Goal: Check status: Check status

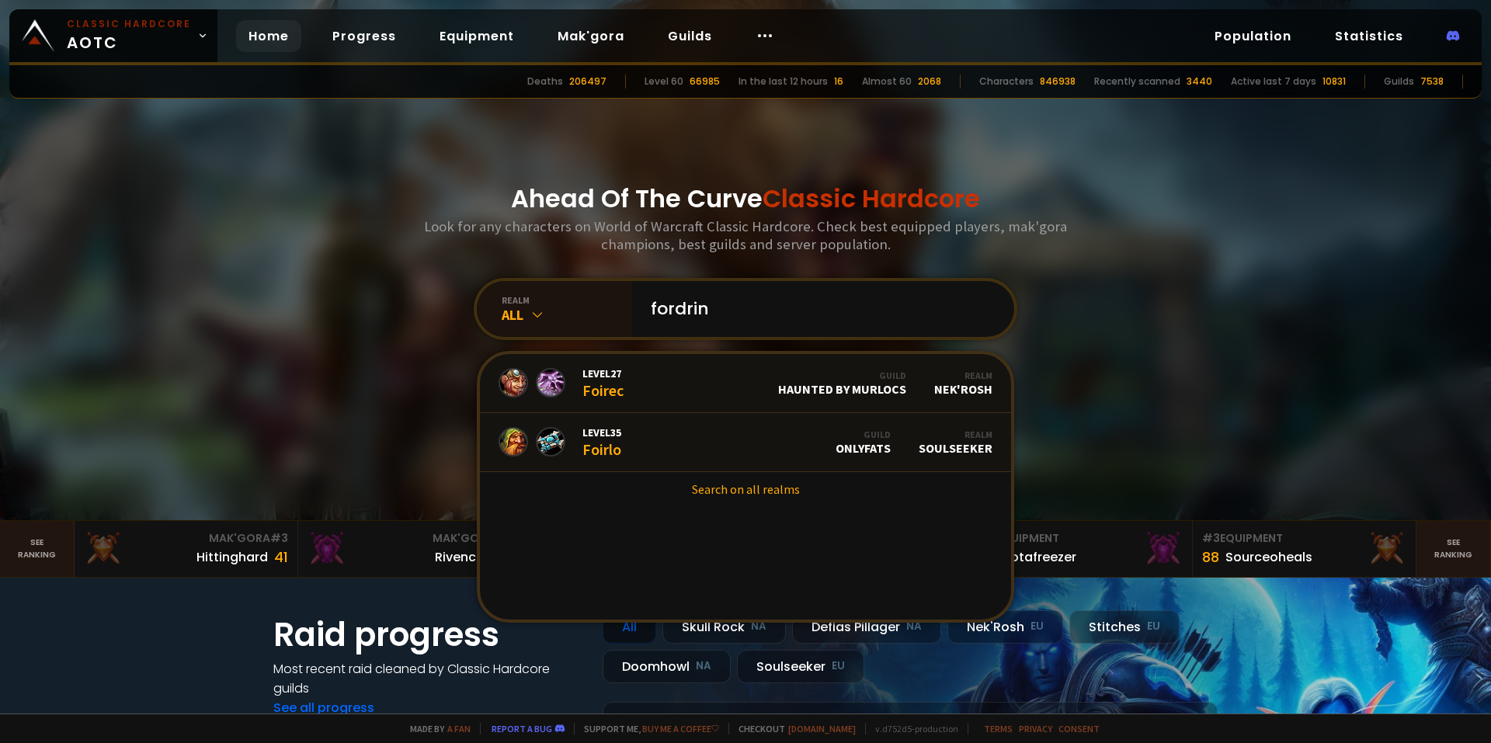
type input "fordring"
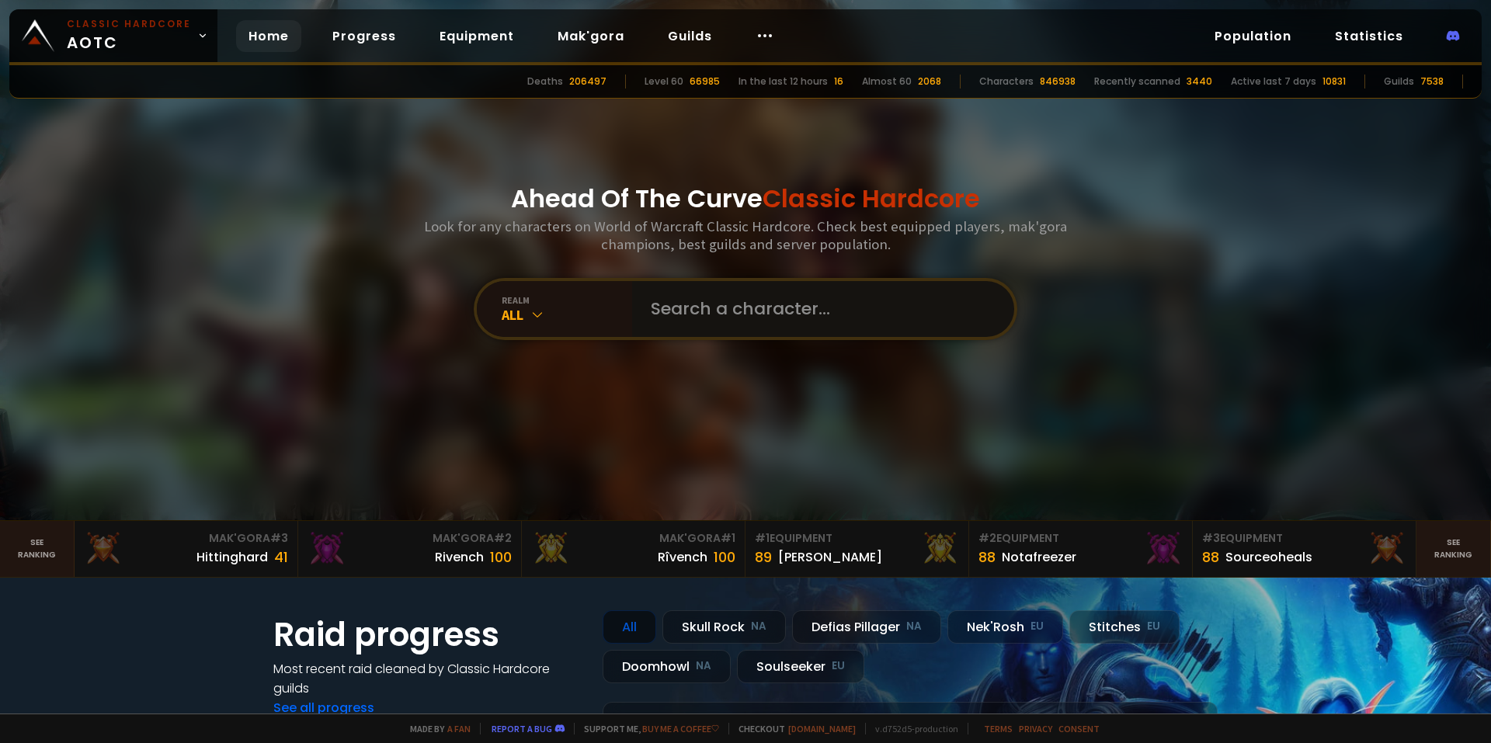
click at [687, 300] on input "text" at bounding box center [818, 309] width 354 height 56
type input "tormunz"
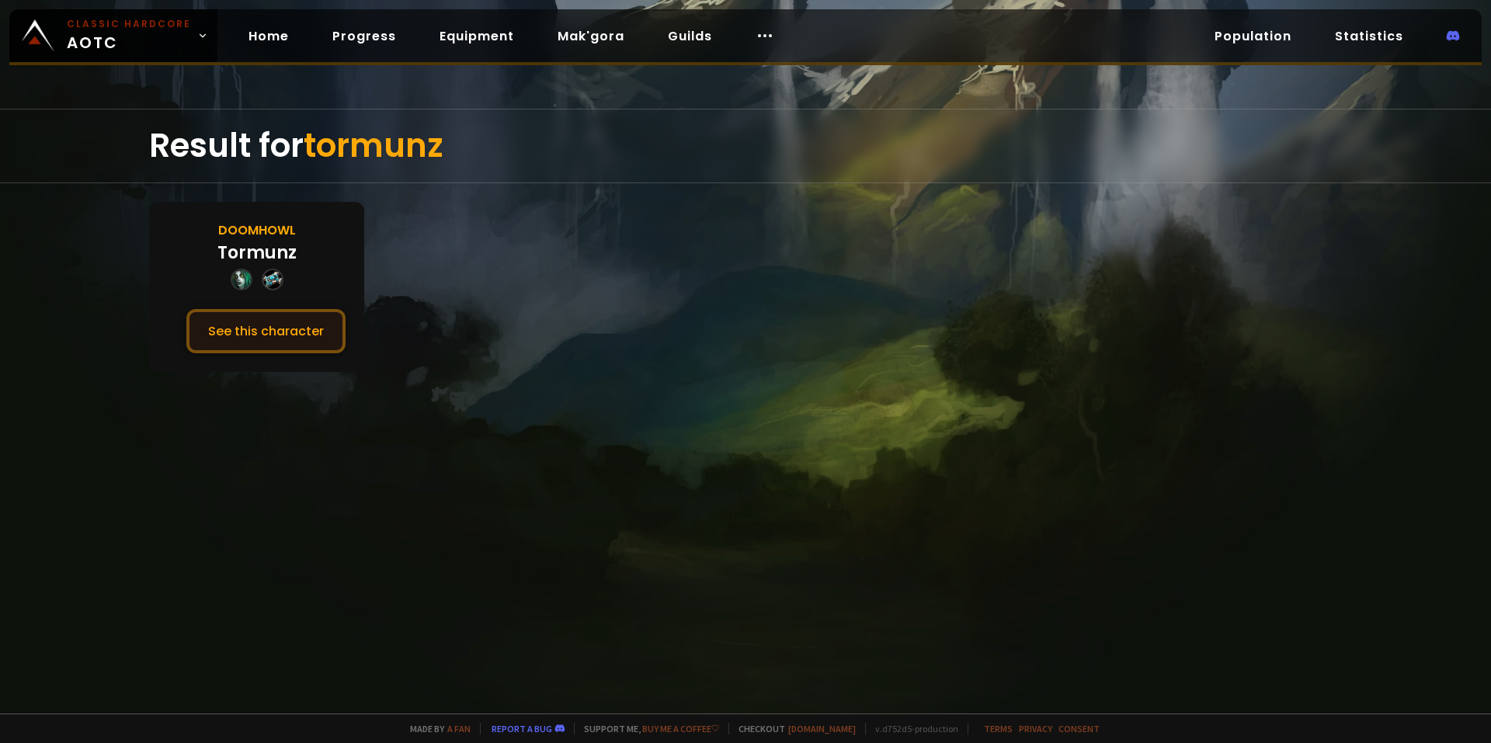
click at [314, 331] on button "See this character" at bounding box center [265, 331] width 159 height 44
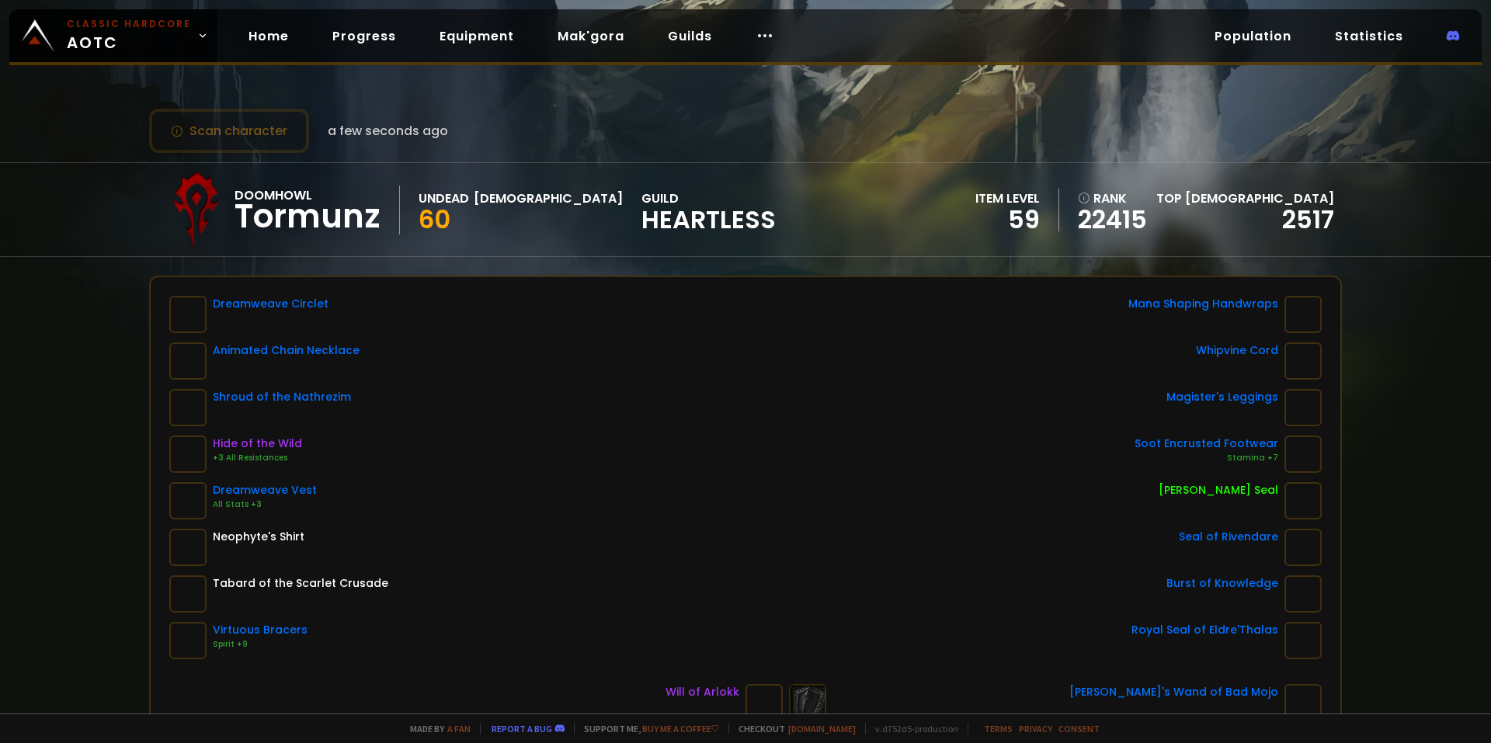
scroll to position [78, 0]
